Goal: Transaction & Acquisition: Subscribe to service/newsletter

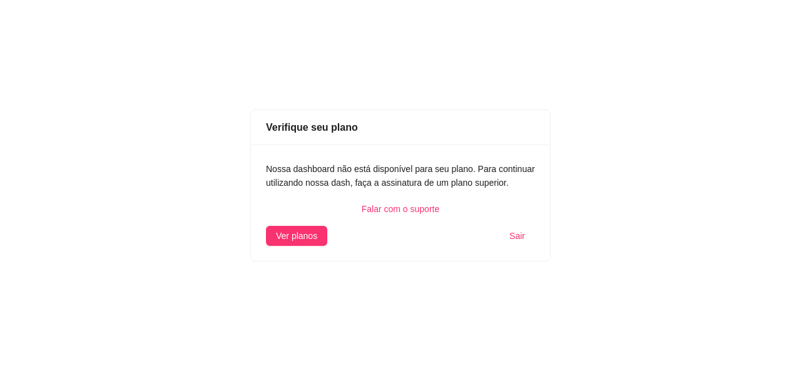
click at [510, 230] on button "Sair" at bounding box center [517, 236] width 36 height 20
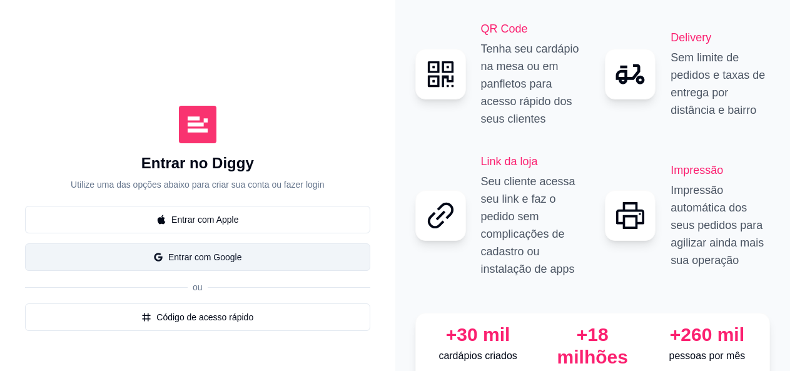
click at [308, 243] on button "Entrar com Google" at bounding box center [197, 257] width 345 height 28
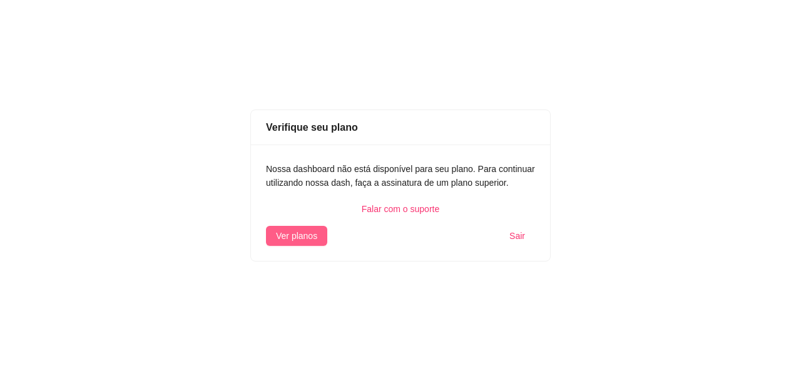
click at [293, 232] on span "Ver planos" at bounding box center [296, 236] width 41 height 14
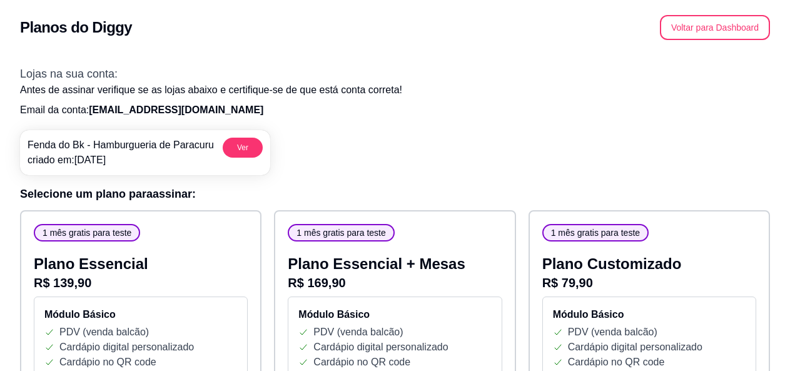
click at [634, 236] on span "1 mês gratis para teste" at bounding box center [595, 233] width 99 height 13
click at [230, 140] on button "Ver" at bounding box center [243, 148] width 40 height 20
click at [563, 233] on span "1 mês gratis para teste" at bounding box center [595, 233] width 99 height 13
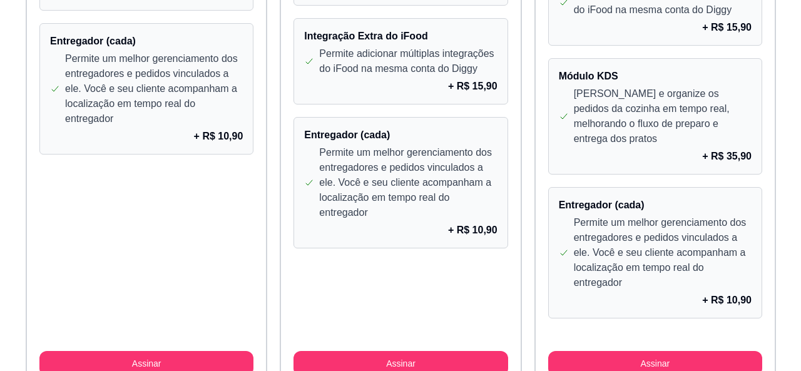
scroll to position [1225, 0]
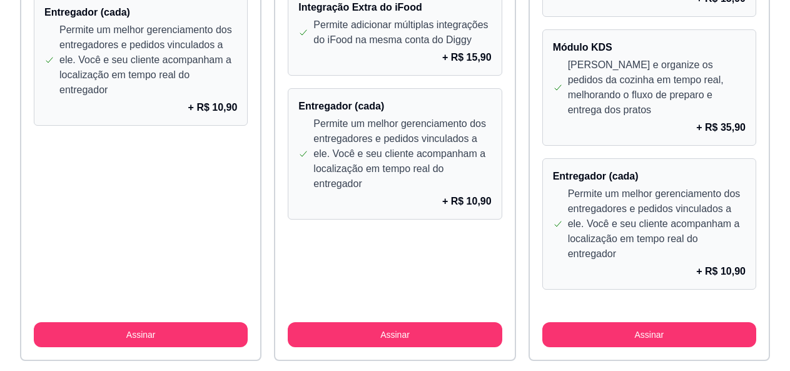
click at [667, 191] on p "Permite um melhor gerenciamento dos entregadores e pedidos vinculados a ele. Vo…" at bounding box center [657, 223] width 178 height 75
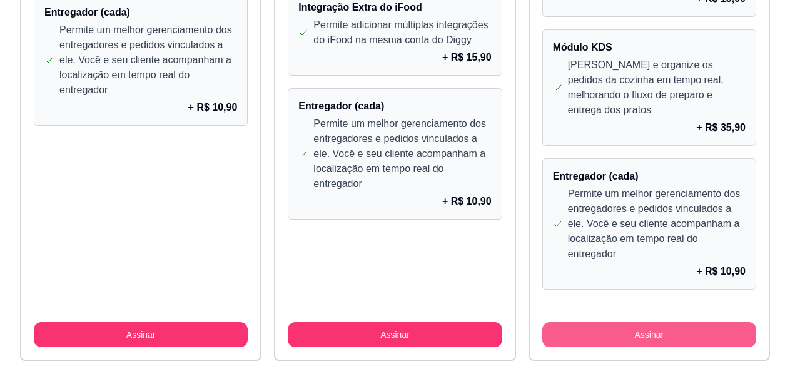
click at [636, 322] on button "Assinar" at bounding box center [650, 334] width 214 height 25
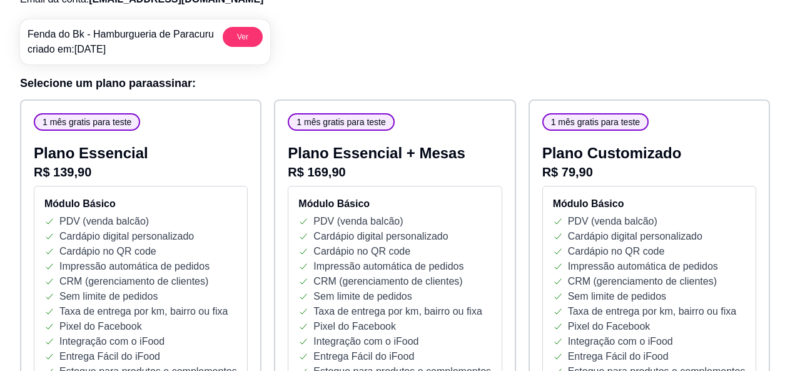
scroll to position [53, 0]
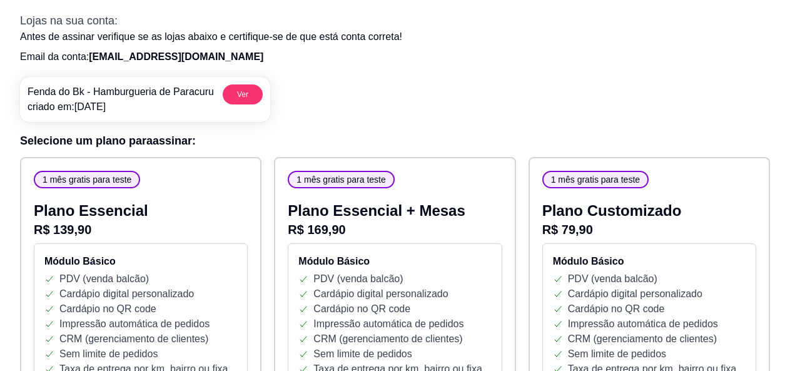
click at [573, 180] on span "1 mês gratis para teste" at bounding box center [595, 179] width 99 height 13
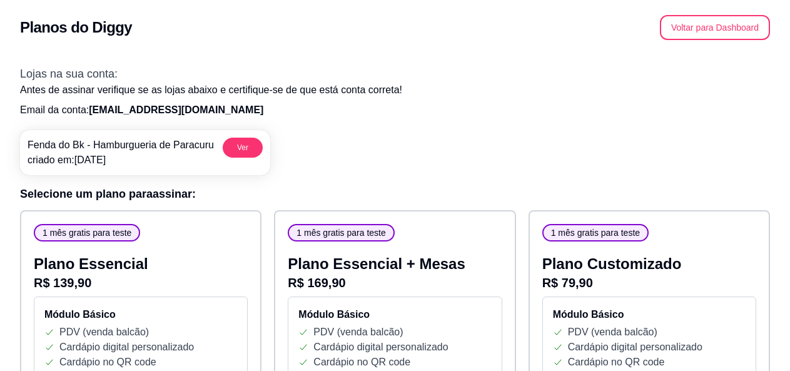
scroll to position [1225, 0]
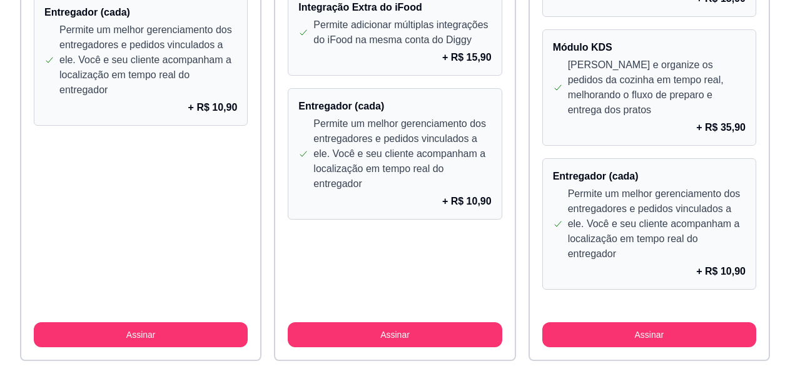
click at [609, 208] on p "Permite um melhor gerenciamento dos entregadores e pedidos vinculados a ele. Vo…" at bounding box center [657, 223] width 178 height 75
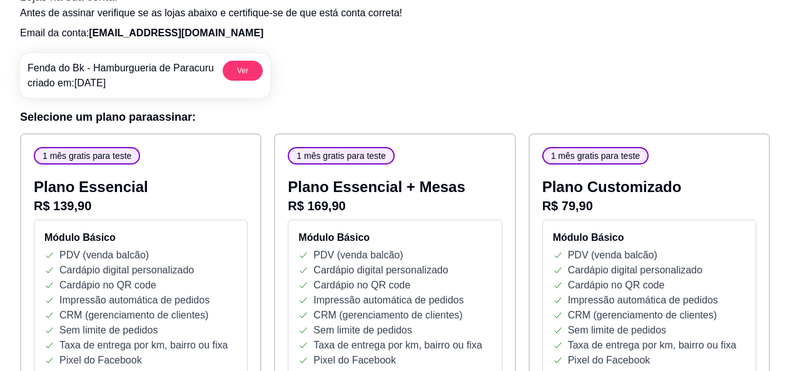
scroll to position [0, 0]
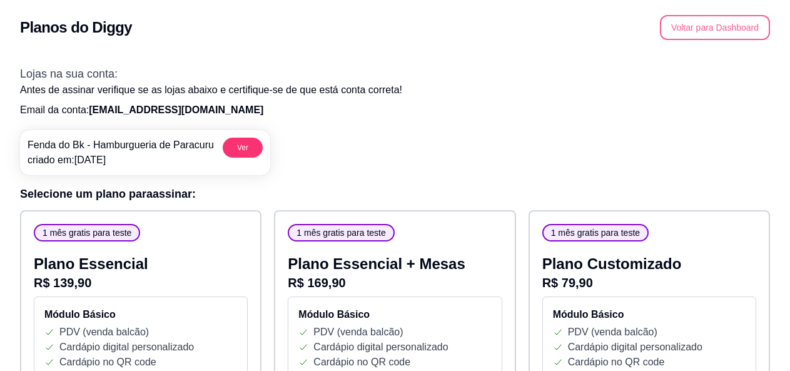
click at [695, 21] on button "Voltar para Dashboard" at bounding box center [715, 27] width 110 height 25
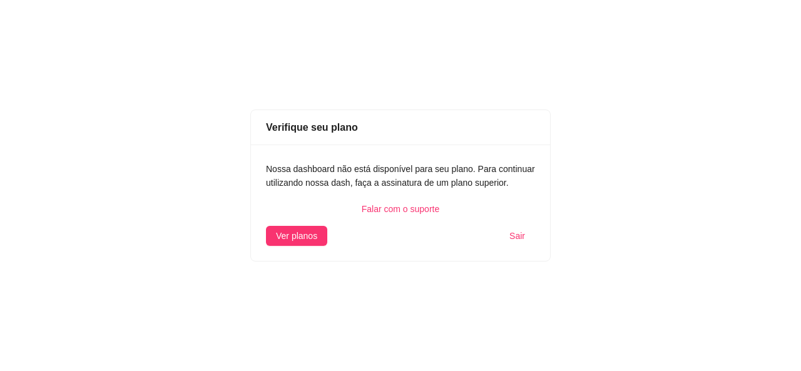
click at [523, 240] on span "Sair" at bounding box center [517, 236] width 16 height 14
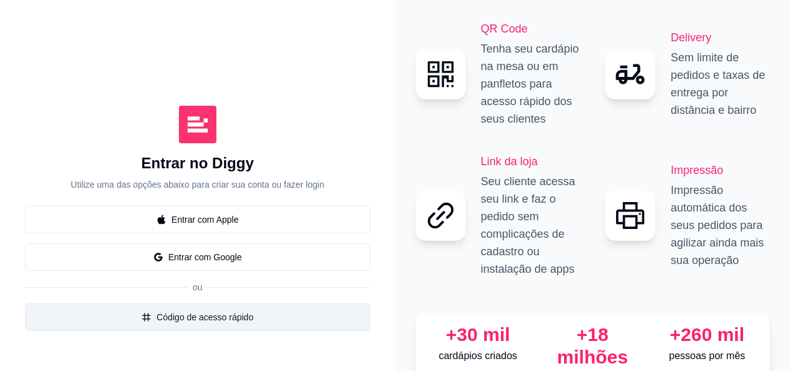
click at [186, 312] on button "Código de acesso rápido" at bounding box center [197, 317] width 345 height 28
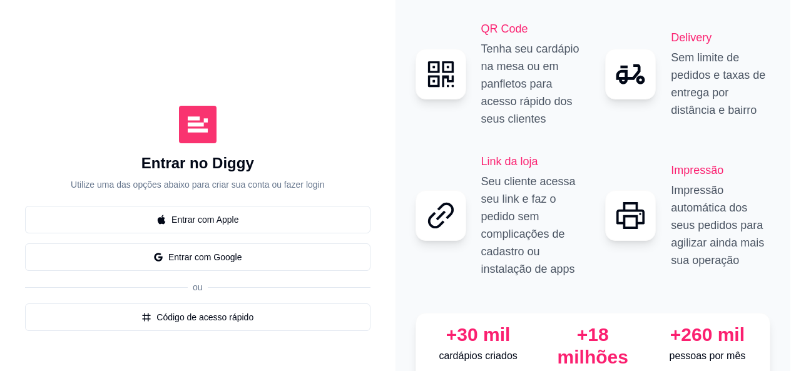
click at [528, 116] on icon "Close" at bounding box center [528, 121] width 10 height 10
